Goal: Task Accomplishment & Management: Complete application form

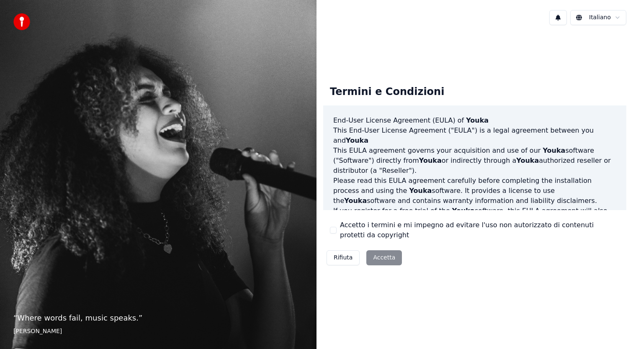
click at [378, 256] on div "Rifiuta [PERSON_NAME]" at bounding box center [364, 258] width 82 height 22
click at [333, 230] on button "Accetto i termini e mi impegno ad evitare l'uso non autorizzato di contenuti pr…" at bounding box center [333, 230] width 7 height 7
click at [385, 261] on button "Accetta" at bounding box center [384, 257] width 36 height 15
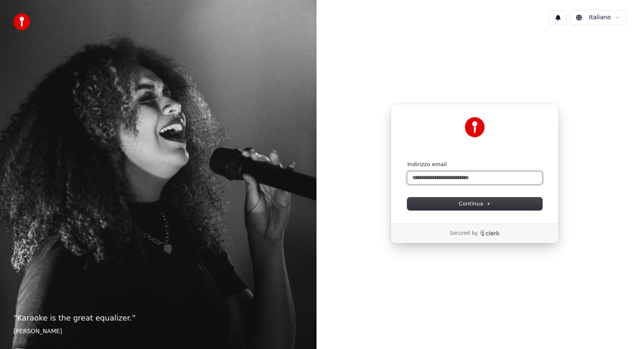
click at [438, 178] on input "Indirizzo email" at bounding box center [474, 178] width 135 height 13
type input "*"
click at [407, 161] on button "submit" at bounding box center [407, 161] width 0 height 0
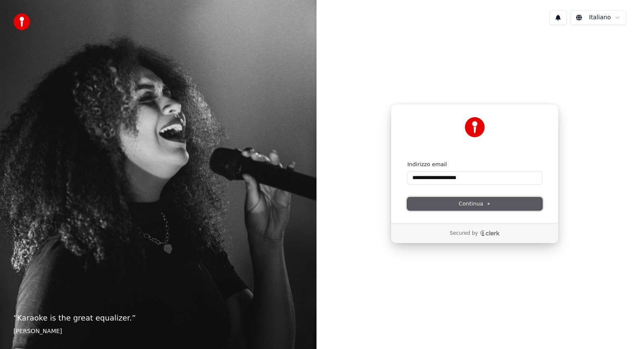
click at [475, 203] on span "Continua" at bounding box center [475, 204] width 32 height 8
type input "**********"
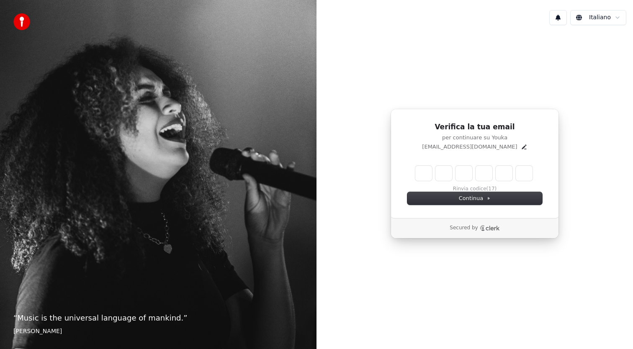
type input "*"
type input "**"
type input "*"
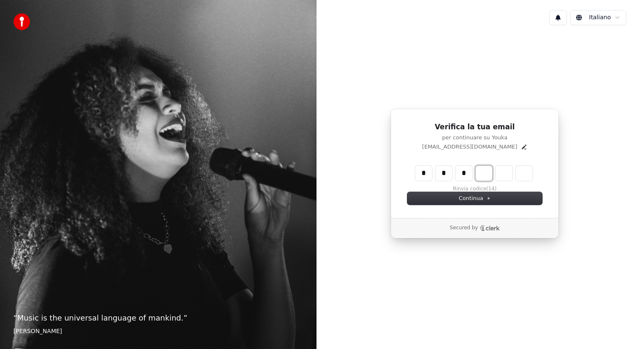
type input "***"
type input "*"
type input "****"
type input "*"
type input "*****"
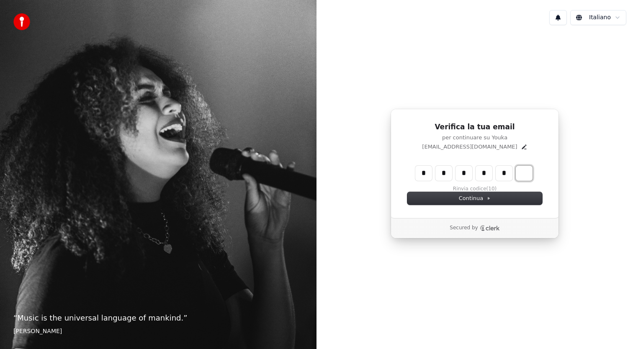
type input "*"
type input "******"
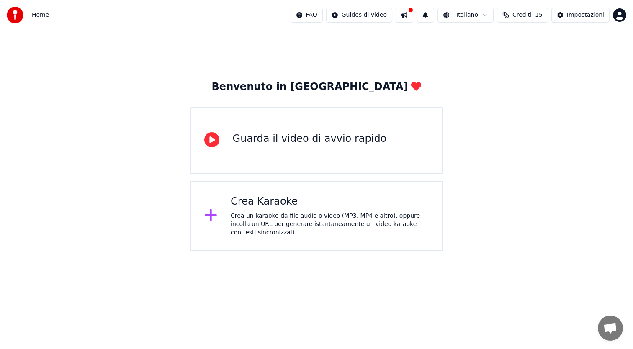
click at [207, 216] on icon at bounding box center [211, 215] width 12 height 12
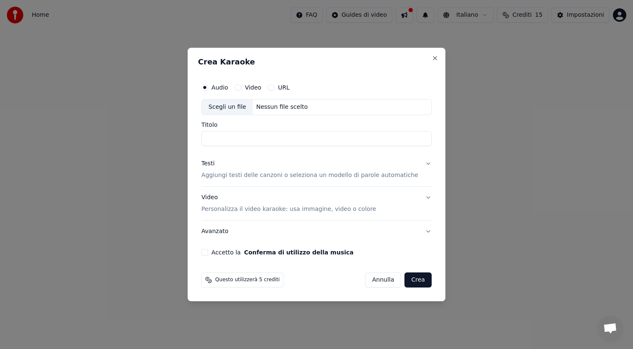
click at [240, 135] on input "Titolo" at bounding box center [316, 138] width 230 height 15
type input "**********"
click at [208, 253] on button "Accetto la Conferma di utilizzo della musica" at bounding box center [204, 252] width 7 height 7
click at [409, 280] on button "Crea" at bounding box center [418, 279] width 27 height 15
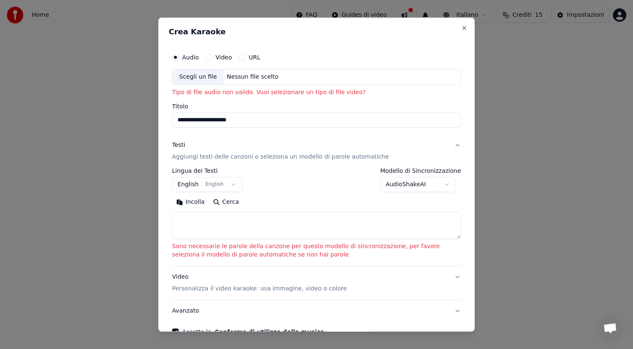
click at [208, 54] on button "Video" at bounding box center [208, 57] width 7 height 7
click at [177, 59] on button "Audio" at bounding box center [175, 57] width 7 height 7
type button "audio"
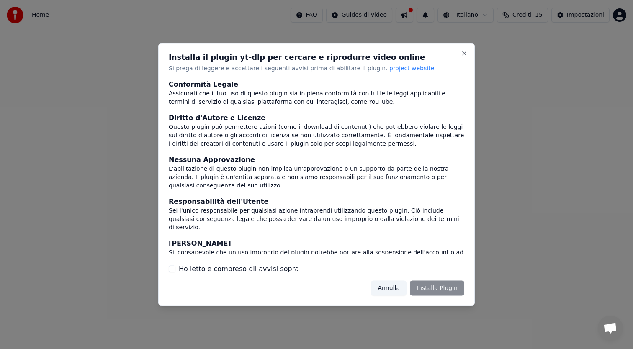
type button "on"
click at [403, 284] on button "Annulla" at bounding box center [389, 287] width 36 height 15
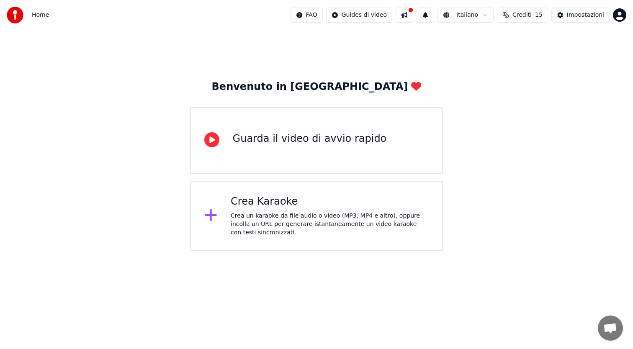
click at [221, 143] on div at bounding box center [215, 140] width 22 height 17
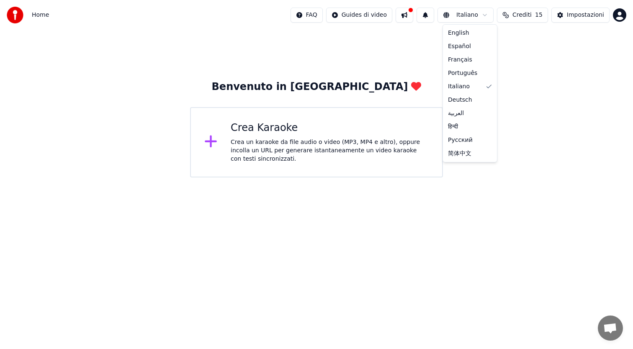
click at [481, 14] on html "Home FAQ Guides di video Italiano Crediti 15 Impostazioni Benvenuto in Youka Cr…" at bounding box center [316, 88] width 633 height 177
click at [374, 18] on html "Home FAQ Guides di video Italiano Crediti 15 Impostazioni Benvenuto in Youka Cr…" at bounding box center [316, 88] width 633 height 177
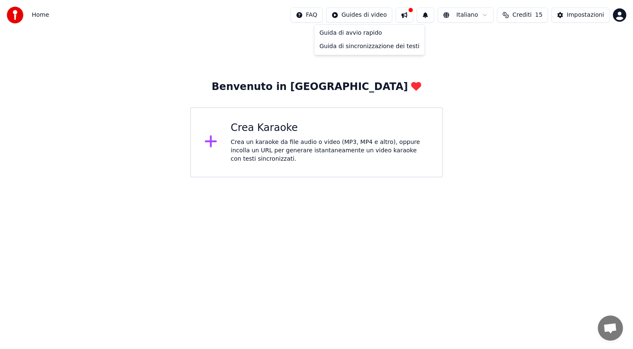
click at [313, 16] on html "Home FAQ Guides di video Italiano Crediti 15 Impostazioni Benvenuto in Youka Cr…" at bounding box center [316, 88] width 633 height 177
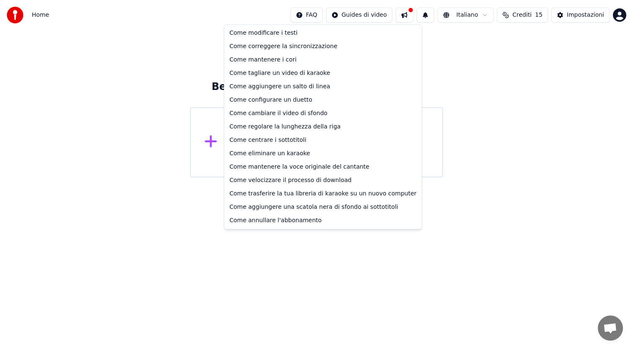
click at [313, 16] on html "Home FAQ Guides di video Italiano Crediti 15 Impostazioni Benvenuto in Youka Cr…" at bounding box center [316, 88] width 633 height 177
click at [280, 222] on div "Come annullare l'abbonamento" at bounding box center [323, 220] width 194 height 13
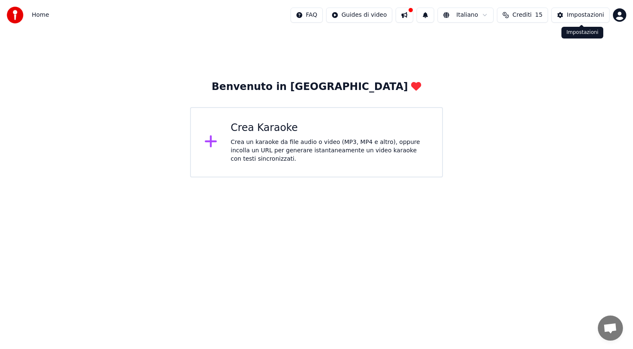
click at [575, 11] on div "Impostazioni" at bounding box center [585, 15] width 37 height 8
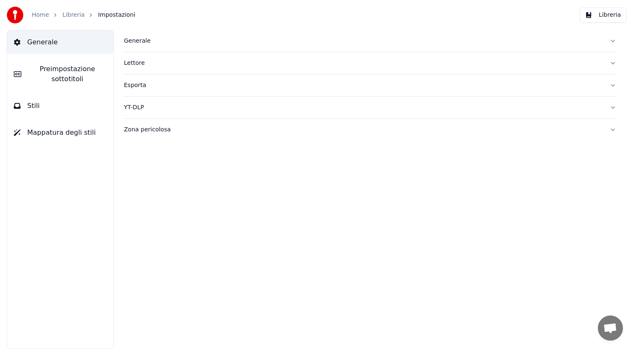
click at [606, 15] on button "Libreria" at bounding box center [603, 15] width 46 height 15
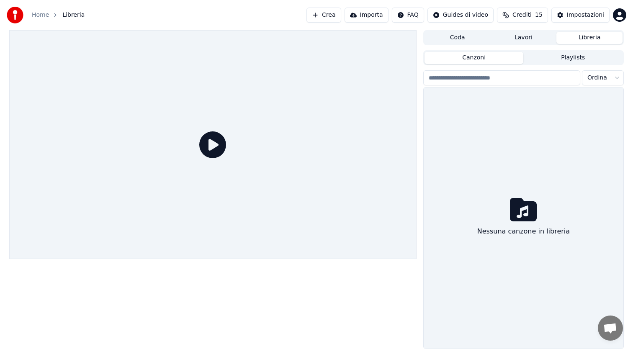
click at [531, 15] on span "Crediti" at bounding box center [521, 15] width 19 height 8
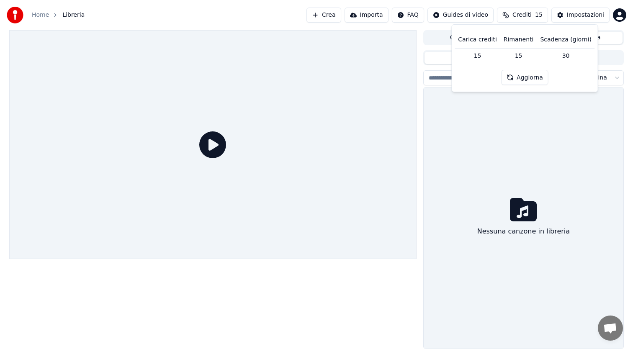
click at [478, 19] on html "Home Libreria Crea Importa FAQ Guides di video Crediti 15 Impostazioni Coda Lav…" at bounding box center [316, 174] width 633 height 349
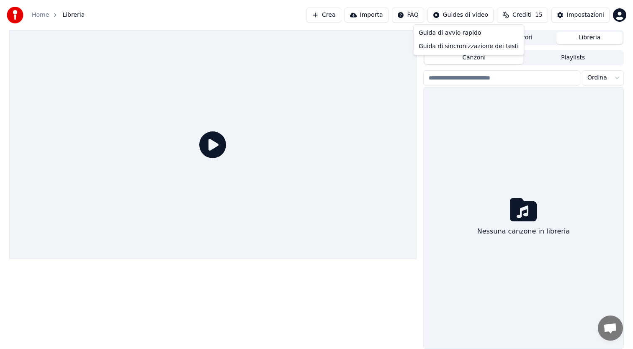
click at [405, 15] on html "Home Libreria Crea Importa FAQ Guides di video Crediti 15 Impostazioni Coda Lav…" at bounding box center [316, 174] width 633 height 349
click at [369, 18] on button "Importa" at bounding box center [366, 15] width 44 height 15
click at [327, 13] on button "Crea" at bounding box center [323, 15] width 34 height 15
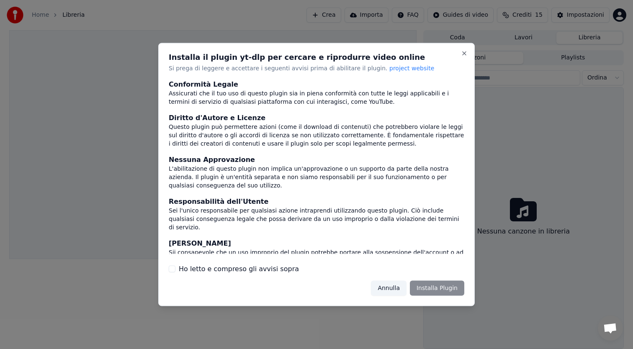
click at [390, 287] on button "Annulla" at bounding box center [389, 287] width 36 height 15
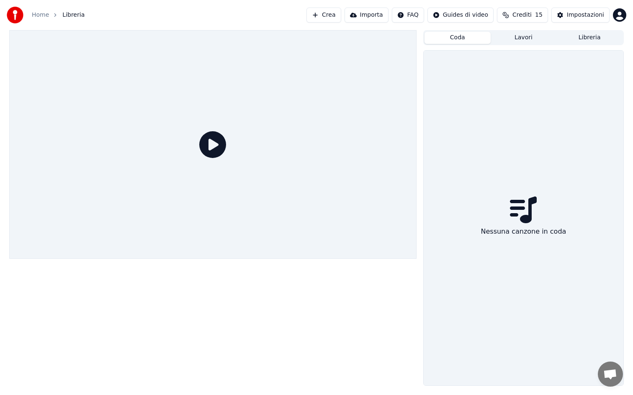
click at [441, 41] on button "Coda" at bounding box center [457, 38] width 66 height 12
click at [517, 39] on button "Lavori" at bounding box center [523, 38] width 66 height 12
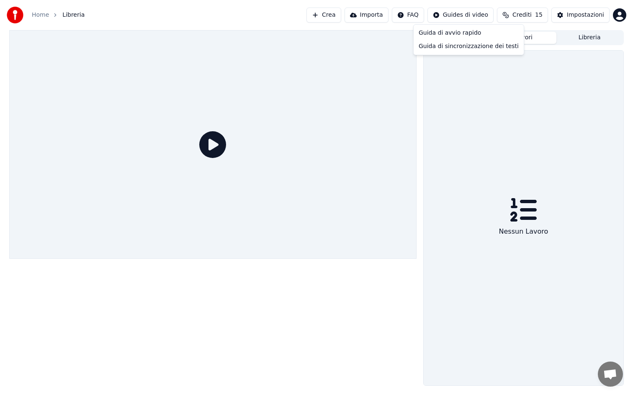
click at [445, 15] on html "Home Libreria Crea Importa FAQ Guides di video Crediti 15 Impostazioni Coda Lav…" at bounding box center [316, 197] width 633 height 395
click at [580, 15] on html "Home Libreria Crea Importa FAQ Guides di video Crediti 15 Impostazioni Coda Lav…" at bounding box center [316, 197] width 633 height 395
click at [580, 15] on div "Impostazioni" at bounding box center [585, 15] width 37 height 8
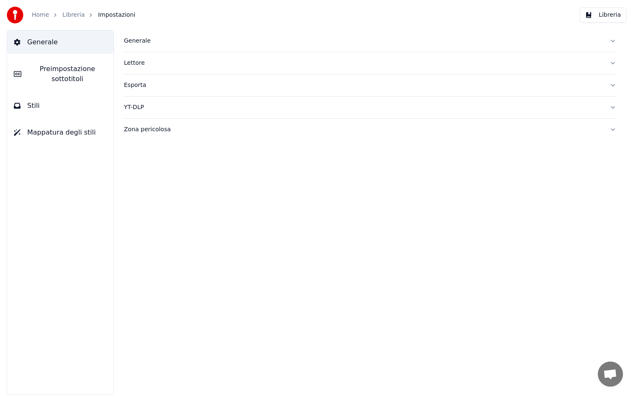
click at [141, 129] on div "Zona pericolosa" at bounding box center [363, 130] width 479 height 8
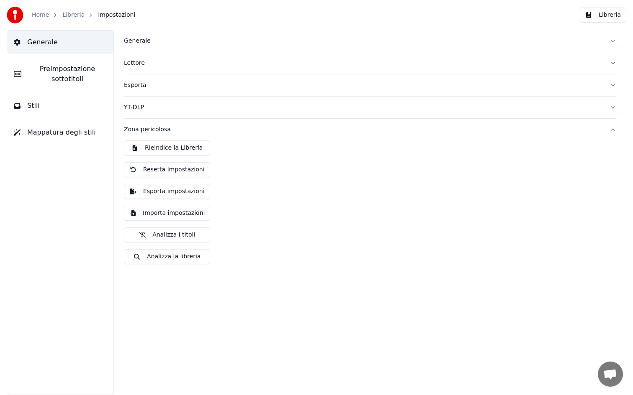
click at [71, 15] on link "Libreria" at bounding box center [73, 15] width 22 height 8
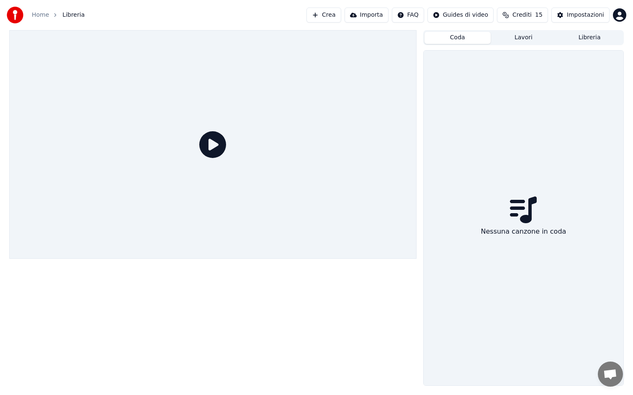
click at [460, 40] on button "Coda" at bounding box center [457, 38] width 66 height 12
click at [469, 16] on html "Home Libreria Crea Importa FAQ Guides di video Crediti 15 Impostazioni Coda Lav…" at bounding box center [316, 197] width 633 height 395
click at [618, 19] on html "Home Libreria Crea Importa FAQ Guides di video Crediti 15 Impostazioni Coda Lav…" at bounding box center [316, 197] width 633 height 395
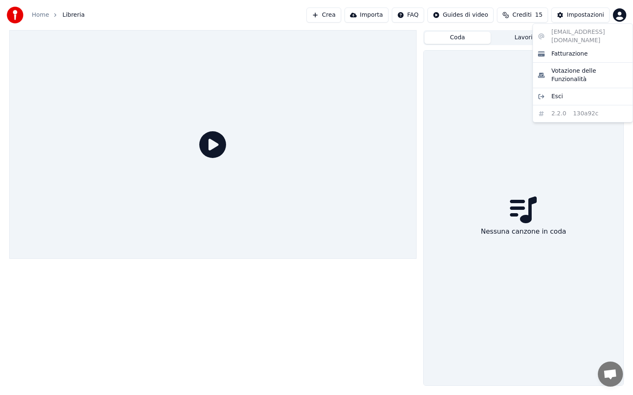
click at [618, 19] on html "Home Libreria Crea Importa FAQ Guides di video Crediti 15 Impostazioni Coda Lav…" at bounding box center [316, 197] width 633 height 395
click at [564, 90] on div "Esci" at bounding box center [582, 96] width 96 height 13
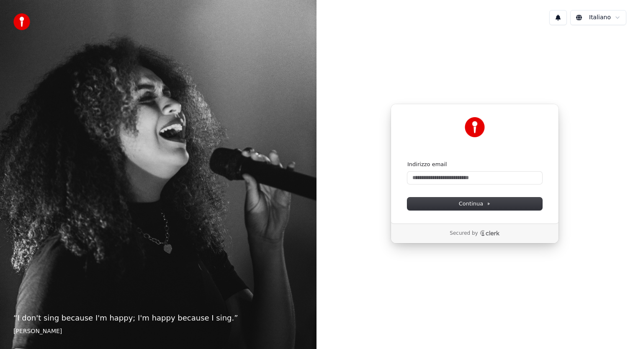
click at [590, 18] on html "“ I don't sing because I'm happy; I'm happy because I sing. ” William James Ita…" at bounding box center [316, 174] width 633 height 349
click at [556, 14] on button at bounding box center [558, 17] width 18 height 15
click at [502, 67] on div "Continua con Google oppure Indirizzo email Continua Secured by" at bounding box center [474, 174] width 316 height 284
click at [465, 206] on span "Continua" at bounding box center [475, 204] width 32 height 8
click at [24, 21] on img at bounding box center [21, 21] width 17 height 17
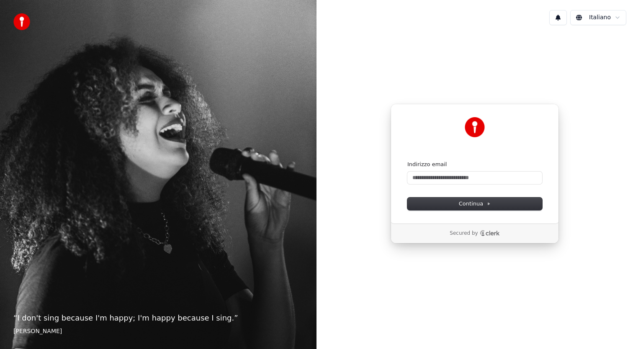
click at [24, 21] on img at bounding box center [21, 21] width 17 height 17
click at [435, 170] on div "Indirizzo email" at bounding box center [474, 172] width 135 height 23
click at [435, 177] on input "Indirizzo email" at bounding box center [474, 178] width 135 height 13
click at [448, 200] on button "Continua" at bounding box center [474, 203] width 135 height 13
click at [459, 199] on button "Continua" at bounding box center [474, 203] width 135 height 13
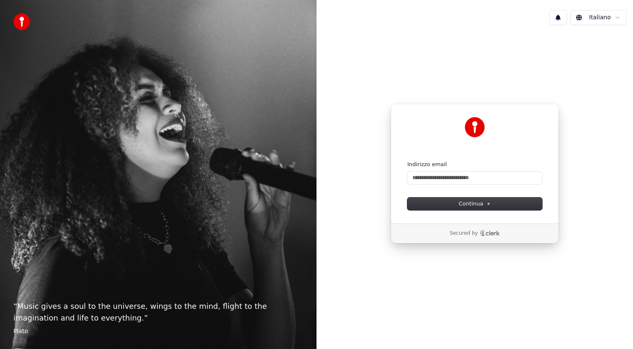
click at [160, 21] on div "“ Music gives a soul to the universe, wings to the mind, flight to the imaginat…" at bounding box center [158, 174] width 316 height 349
click at [199, 61] on div "“ Music gives a soul to the universe, wings to the mind, flight to the imaginat…" at bounding box center [158, 174] width 316 height 349
click at [475, 233] on p "Secured by" at bounding box center [463, 233] width 28 height 7
click at [580, 19] on html "“ Music is the universal language of mankind. ” [PERSON_NAME] Italiano Continua…" at bounding box center [316, 174] width 633 height 349
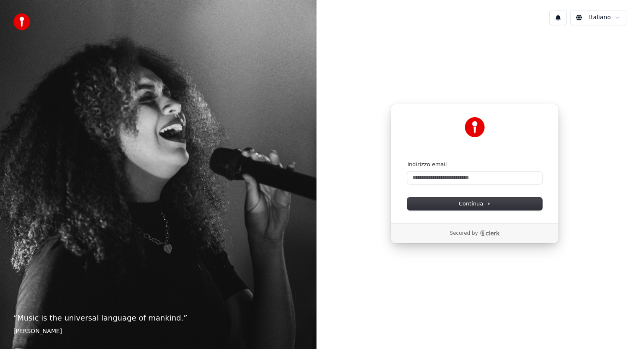
click at [559, 18] on button at bounding box center [558, 17] width 18 height 15
click at [539, 38] on div "Nessuna nuova notifica" at bounding box center [548, 36] width 161 height 10
click at [45, 24] on div "“ Music is the universal language of mankind. ” Henry Wadsworth Longfellow" at bounding box center [158, 174] width 316 height 349
click at [58, 325] on blockquote "“ Music is the universal language of mankind. ” Henry Wadsworth Longfellow" at bounding box center [158, 323] width 290 height 23
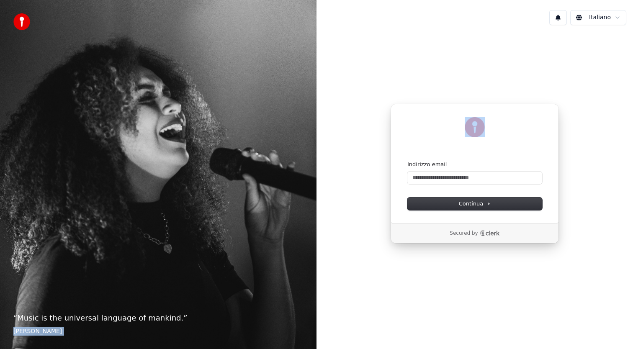
click at [58, 325] on blockquote "“ Music is the universal language of mankind. ” Henry Wadsworth Longfellow" at bounding box center [158, 323] width 290 height 23
click at [197, 324] on blockquote "“ Music is the universal language of mankind. ” Henry Wadsworth Longfellow" at bounding box center [158, 323] width 290 height 23
click at [469, 233] on p "Secured by" at bounding box center [463, 233] width 28 height 7
click at [444, 178] on input "Indirizzo email" at bounding box center [474, 178] width 135 height 13
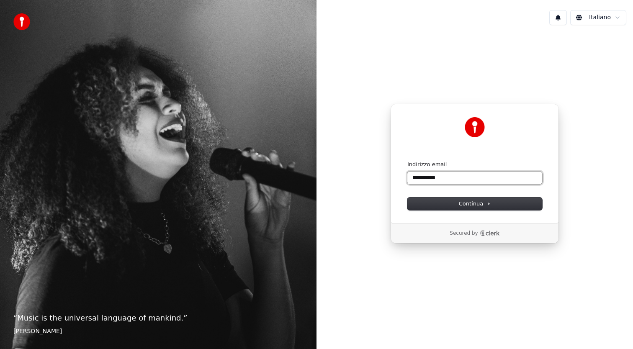
click at [407, 161] on button "submit" at bounding box center [407, 161] width 0 height 0
click at [476, 208] on button "Continua" at bounding box center [474, 203] width 135 height 13
click at [428, 197] on button "Continua" at bounding box center [474, 203] width 135 height 13
click at [432, 197] on button "Continua" at bounding box center [474, 203] width 135 height 13
type input "**********"
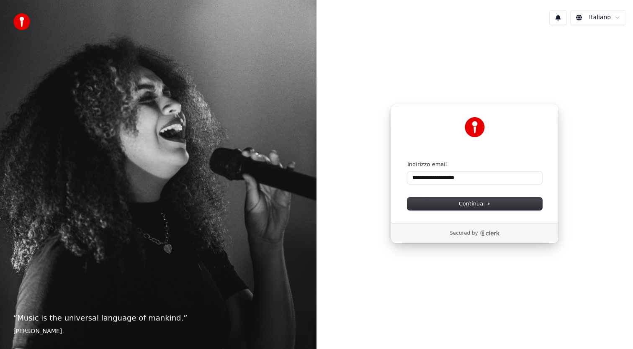
click at [564, 19] on button at bounding box center [558, 17] width 18 height 15
drag, startPoint x: 551, startPoint y: 26, endPoint x: 631, endPoint y: 223, distance: 213.6
click at [631, 223] on div "**********" at bounding box center [474, 174] width 316 height 349
